Goal: Task Accomplishment & Management: Use online tool/utility

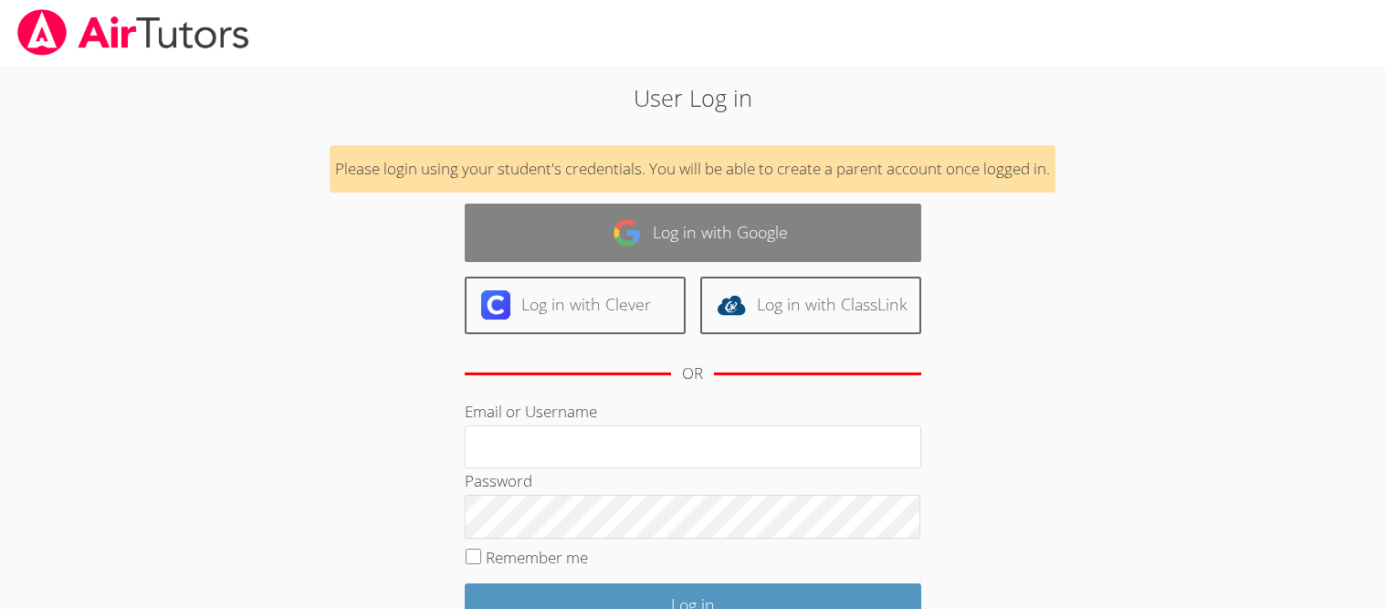
click at [594, 220] on link "Log in with Google" at bounding box center [693, 233] width 456 height 58
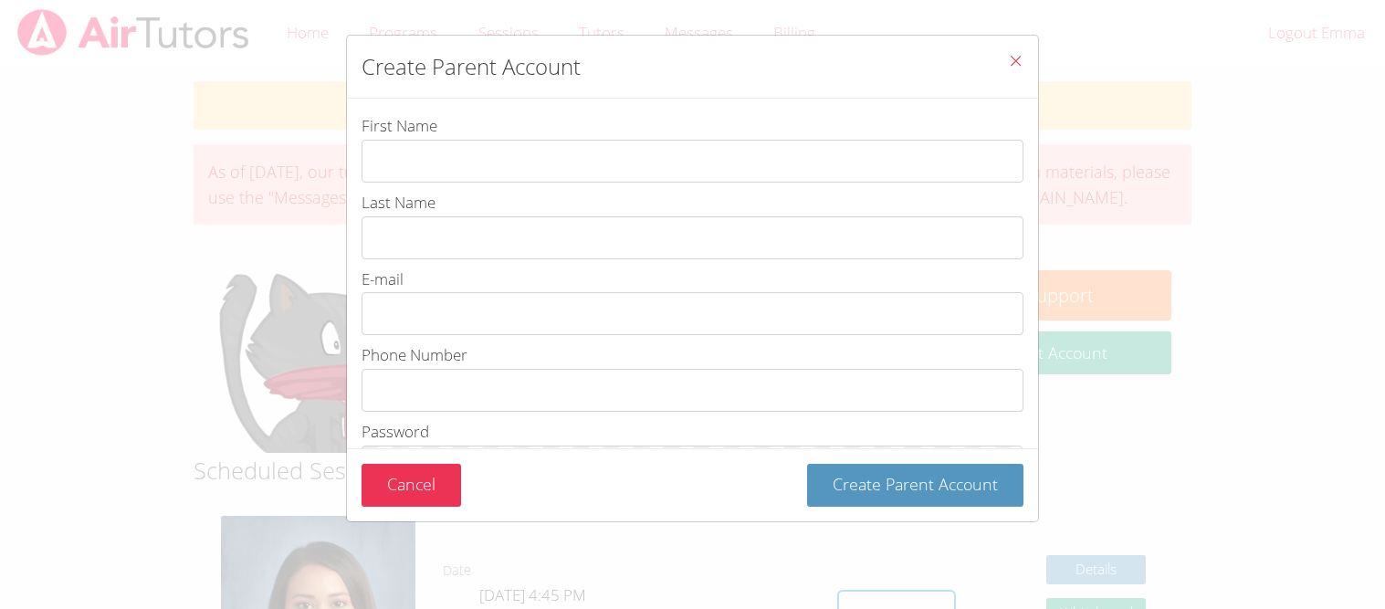
click at [1014, 65] on icon "Close" at bounding box center [1016, 61] width 16 height 16
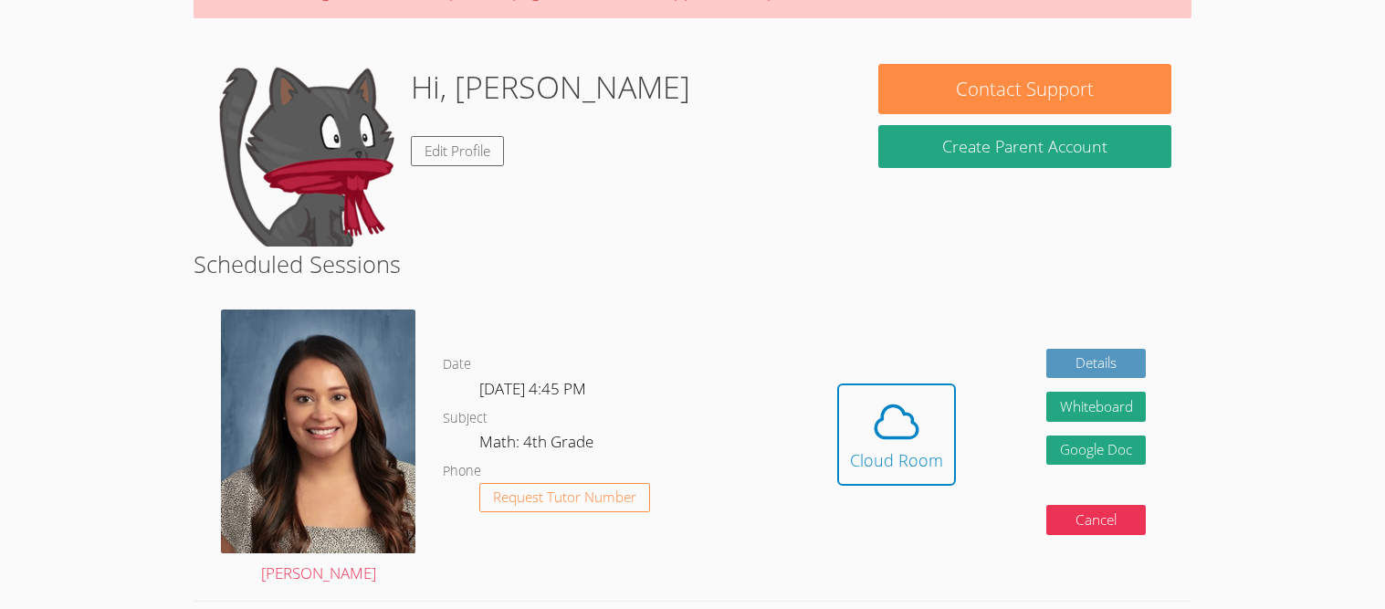
scroll to position [203, 0]
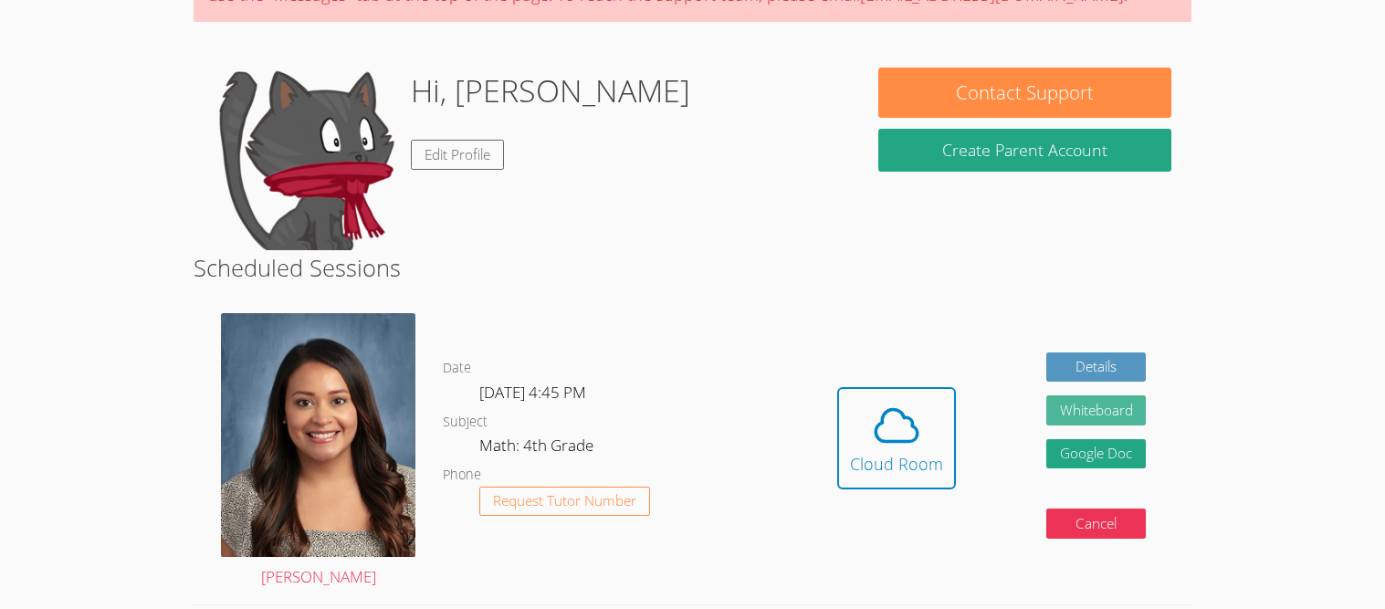
click at [1077, 398] on button "Whiteboard" at bounding box center [1096, 410] width 100 height 30
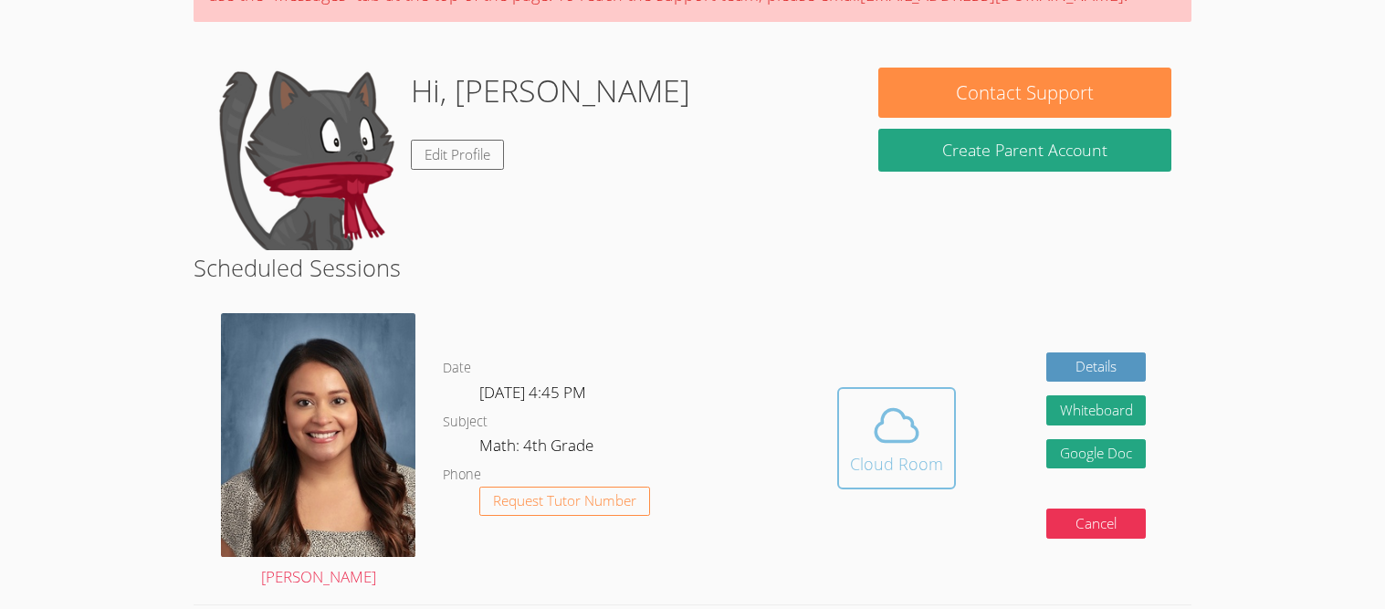
click at [895, 474] on div "Cloud Room" at bounding box center [896, 464] width 93 height 26
click at [912, 465] on div "Cloud Room" at bounding box center [896, 464] width 93 height 26
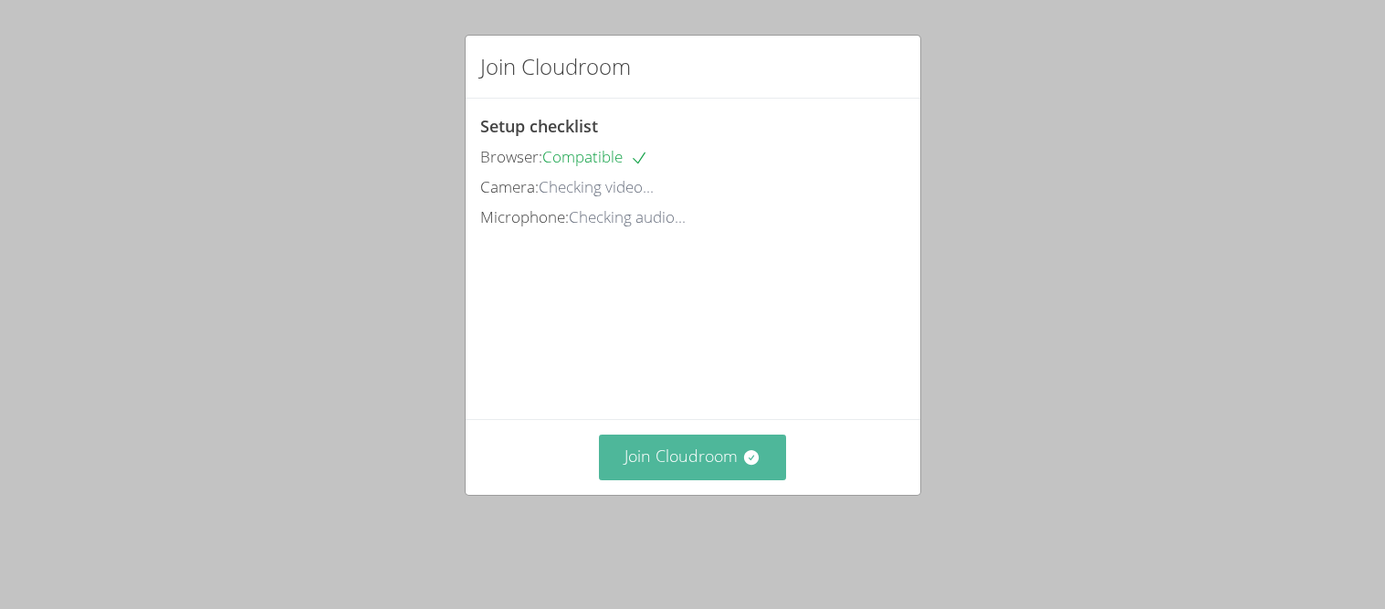
click at [682, 479] on button "Join Cloudroom" at bounding box center [692, 456] width 187 height 45
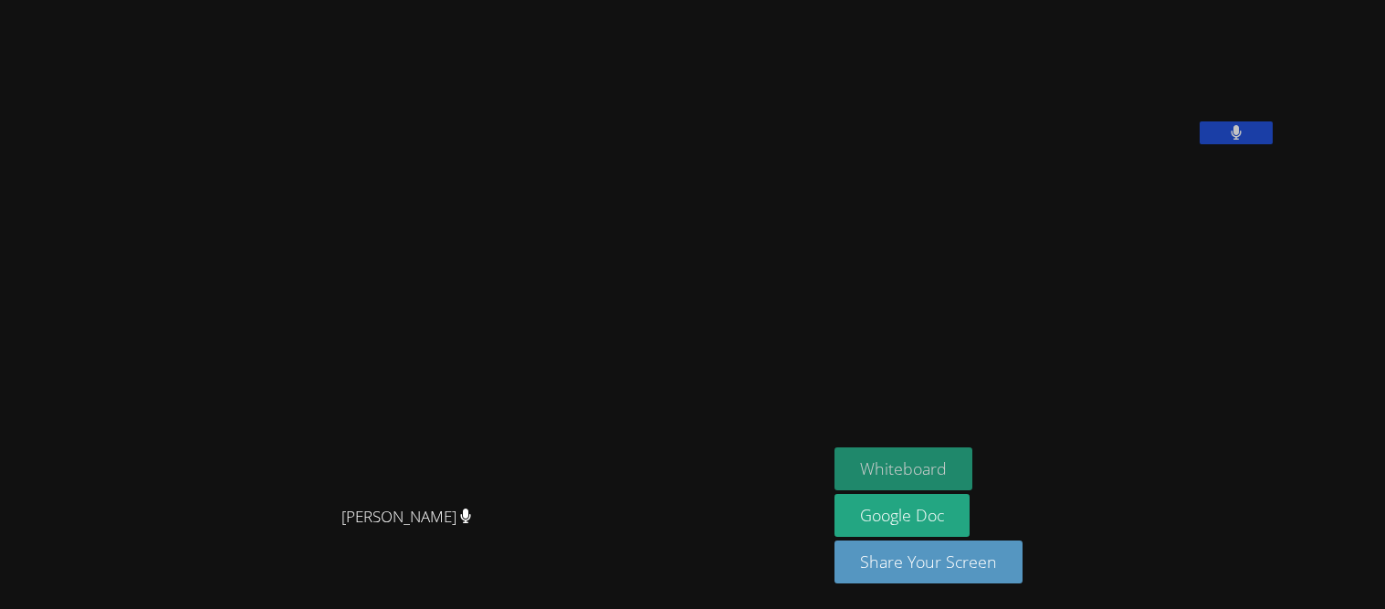
click at [972, 457] on button "Whiteboard" at bounding box center [903, 468] width 138 height 43
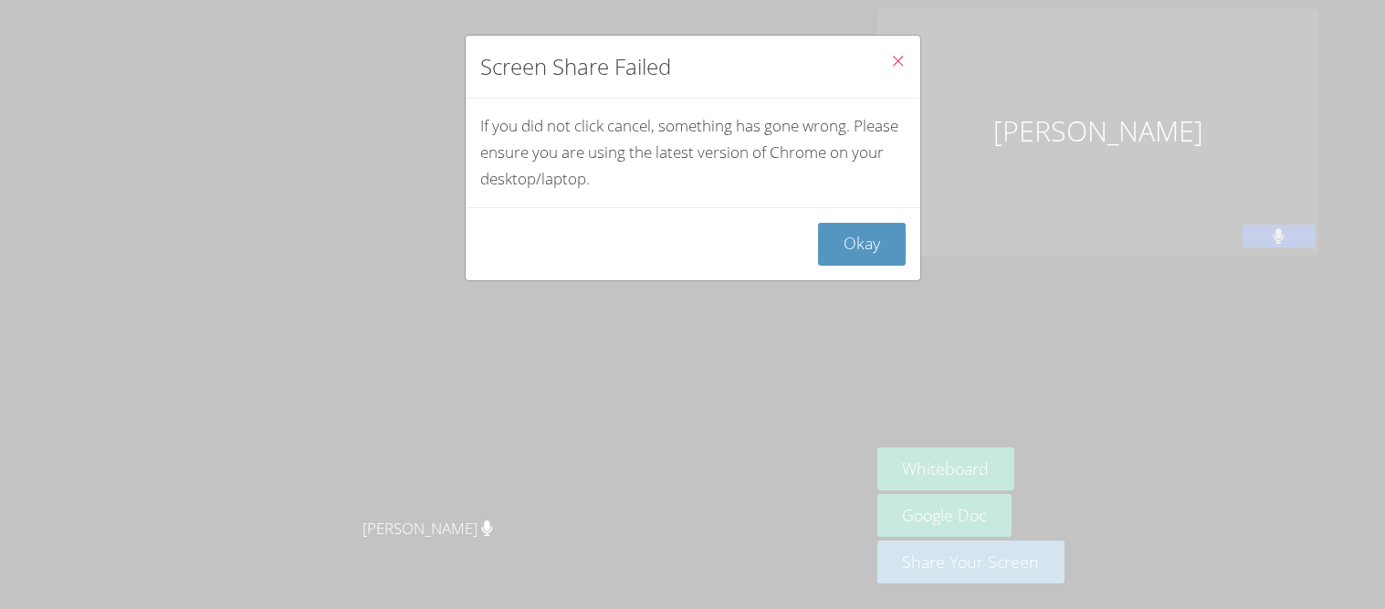
click at [897, 65] on icon "Close" at bounding box center [898, 61] width 16 height 16
click at [871, 248] on button "Okay" at bounding box center [862, 244] width 88 height 43
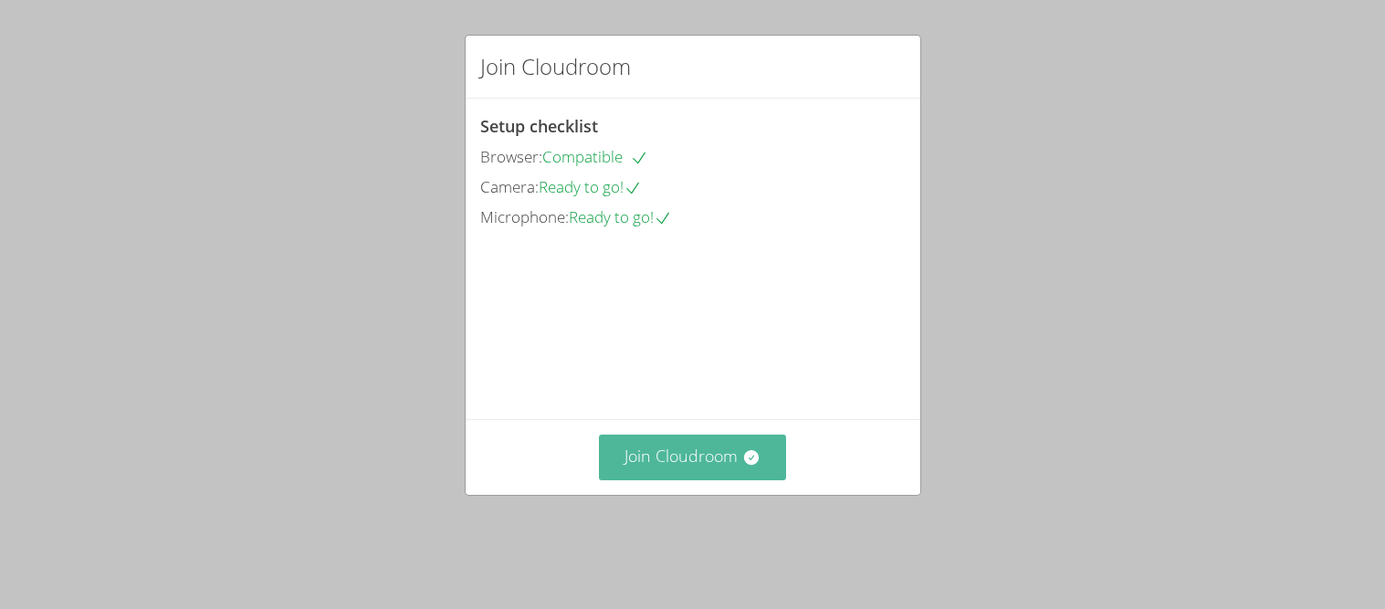
click at [723, 466] on button "Join Cloudroom" at bounding box center [692, 456] width 187 height 45
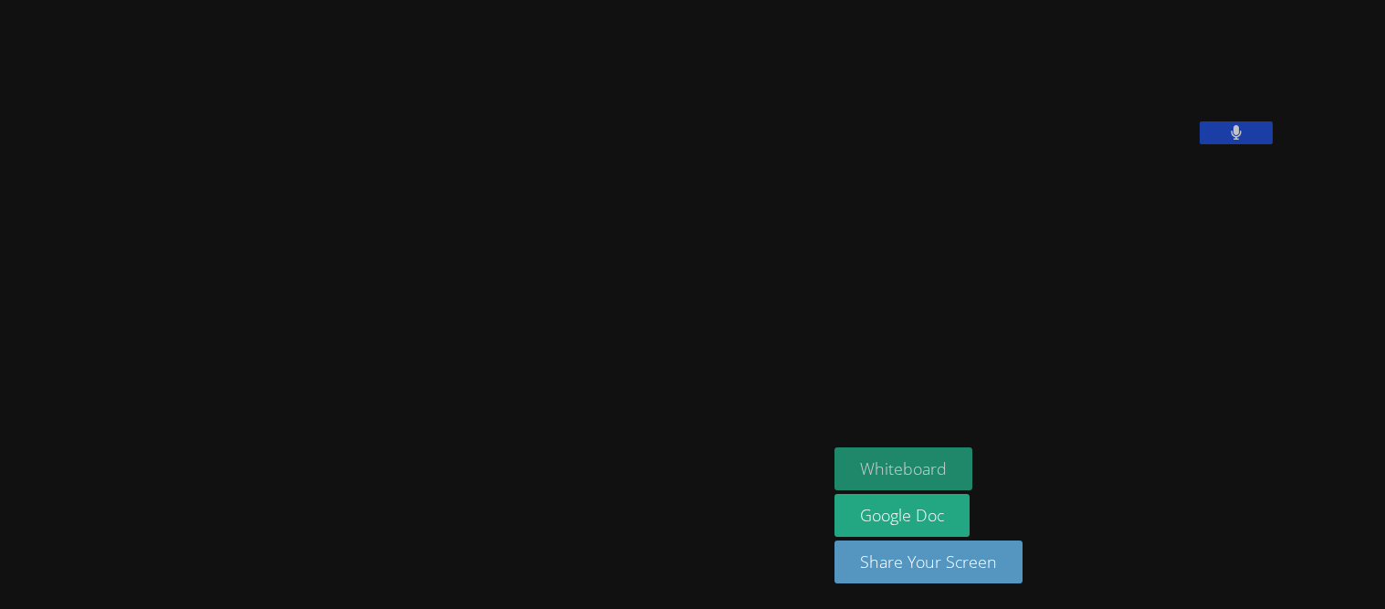
click at [972, 476] on button "Whiteboard" at bounding box center [903, 468] width 138 height 43
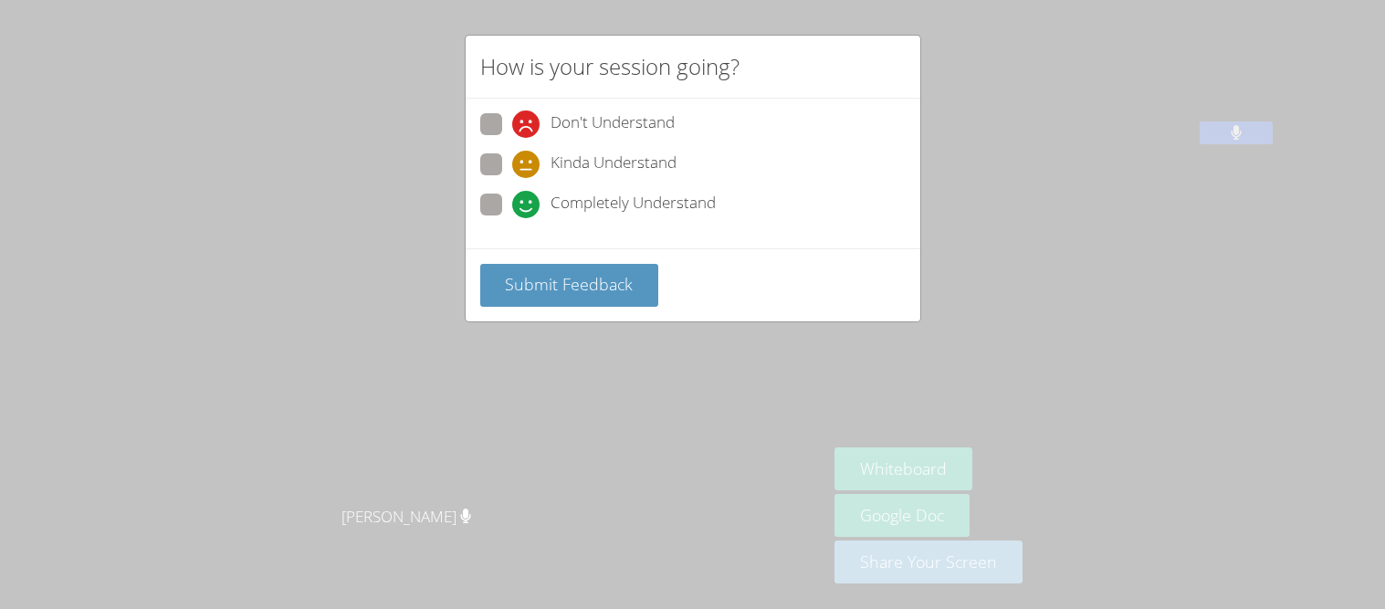
click at [380, 297] on div "How is your session going? Don't Understand Kinda Understand Completely Underst…" at bounding box center [692, 304] width 1385 height 609
click at [512, 218] on span at bounding box center [512, 218] width 0 height 0
click at [512, 201] on input "Completely Understand" at bounding box center [520, 202] width 16 height 16
radio input "true"
click at [558, 277] on span "Submit Feedback" at bounding box center [569, 284] width 128 height 22
